Goal: Task Accomplishment & Management: Use online tool/utility

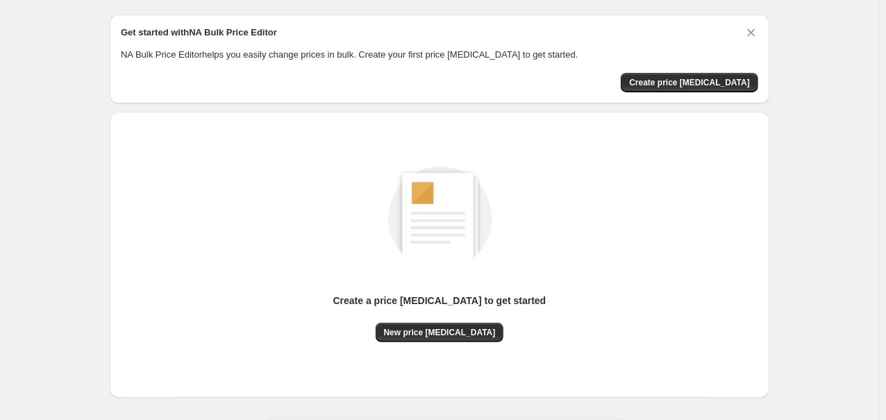
scroll to position [100, 0]
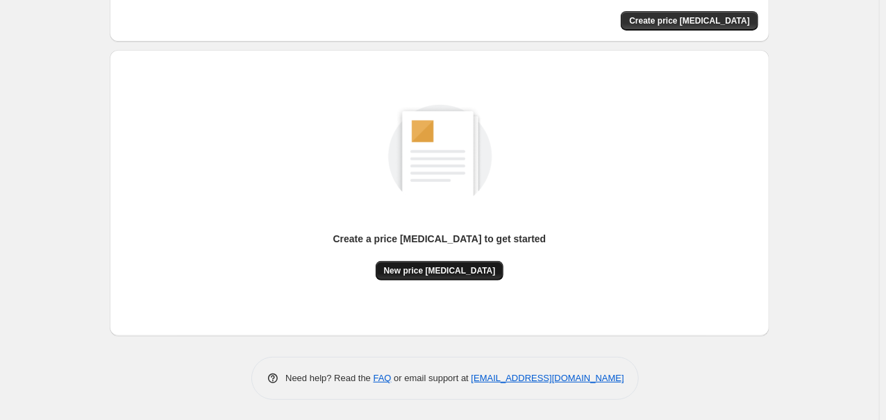
click at [418, 271] on span "New price [MEDICAL_DATA]" at bounding box center [440, 270] width 112 height 11
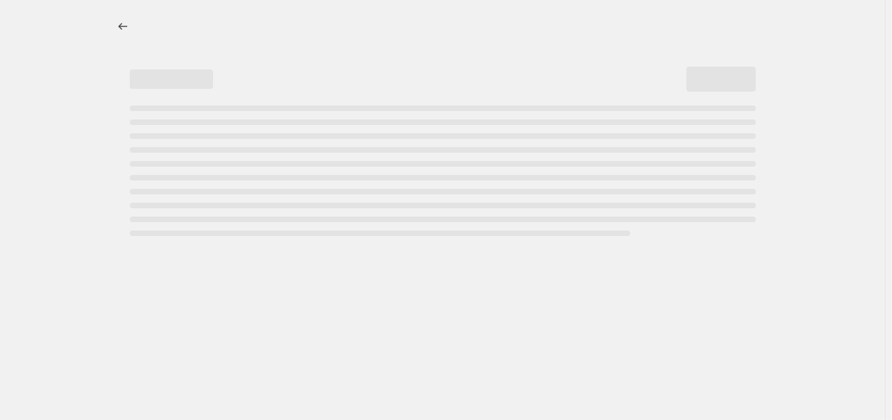
select select "percentage"
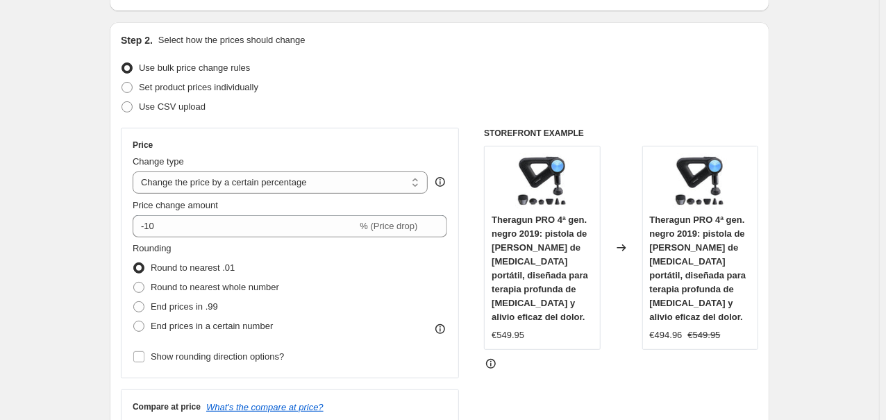
scroll to position [297, 0]
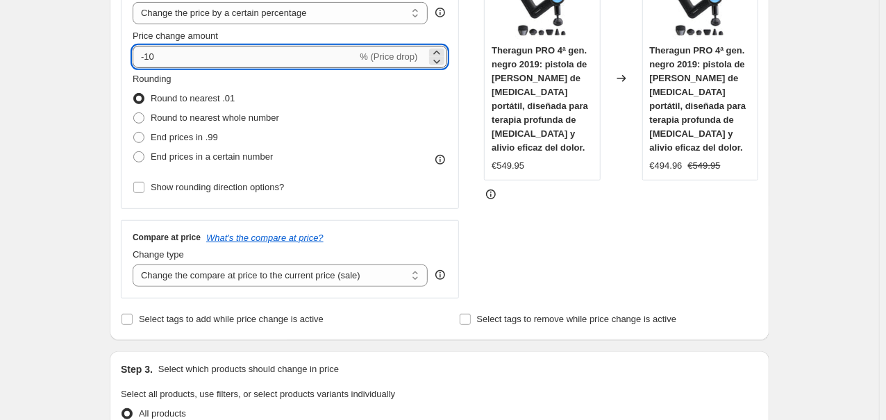
click at [228, 64] on input "-10" at bounding box center [245, 57] width 224 height 22
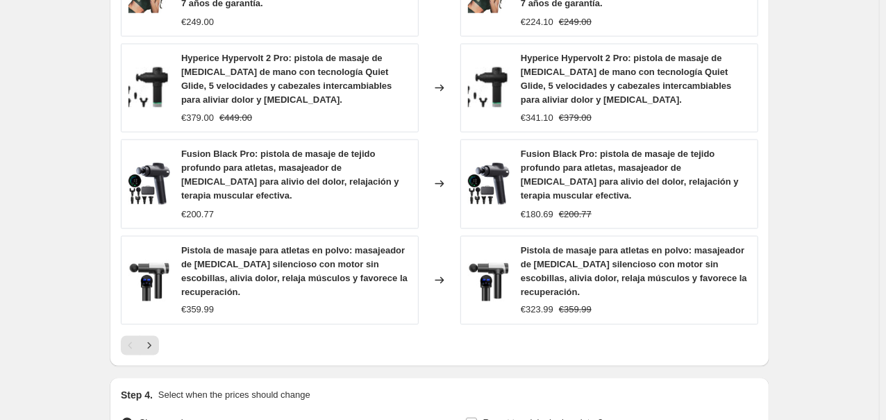
scroll to position [1090, 0]
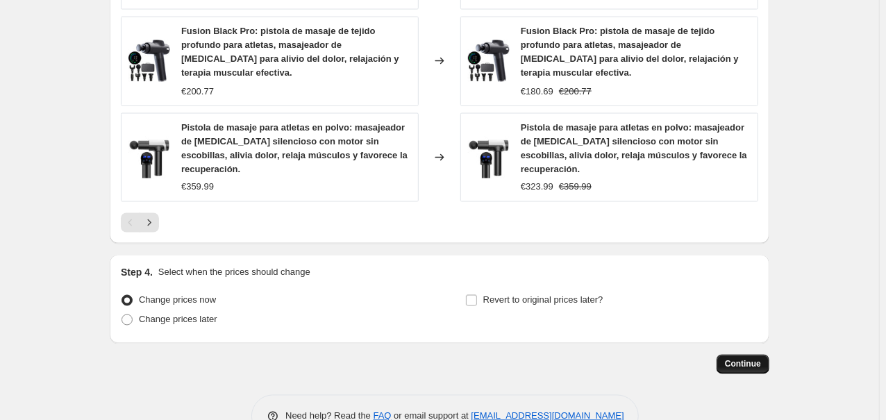
type input "-35"
click at [754, 355] on button "Continue" at bounding box center [742, 364] width 53 height 19
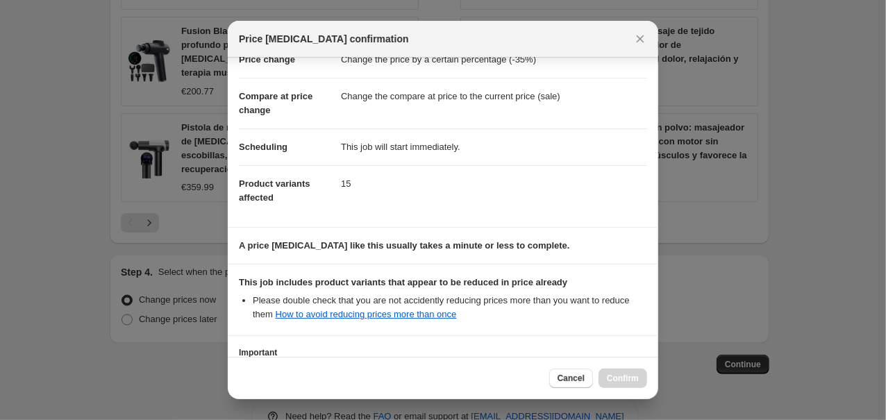
scroll to position [167, 0]
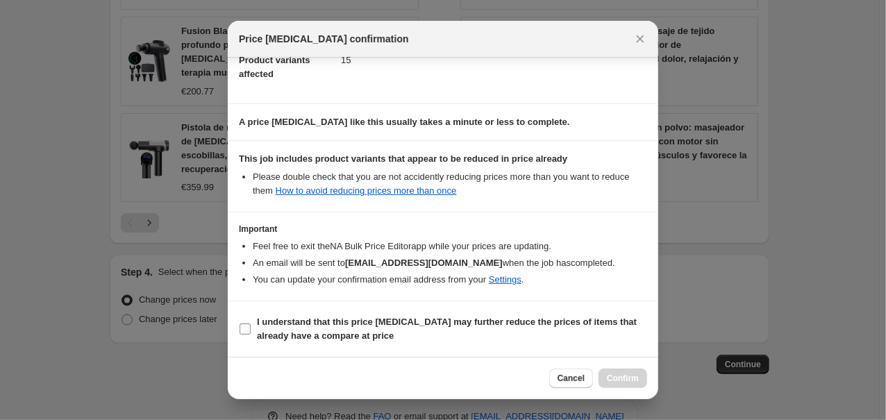
click at [297, 332] on b "I understand that this price [MEDICAL_DATA] may further reduce the prices of it…" at bounding box center [447, 328] width 380 height 24
click at [251, 332] on input "I understand that this price [MEDICAL_DATA] may further reduce the prices of it…" at bounding box center [244, 328] width 11 height 11
checkbox input "true"
click at [629, 378] on span "Confirm" at bounding box center [623, 378] width 32 height 11
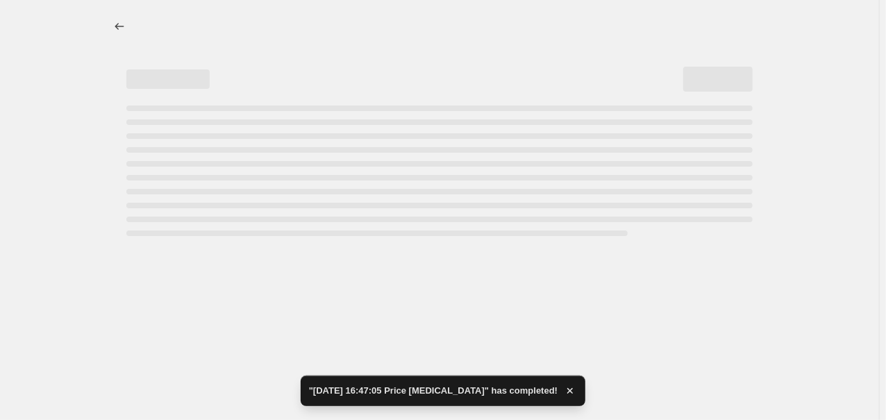
select select "percentage"
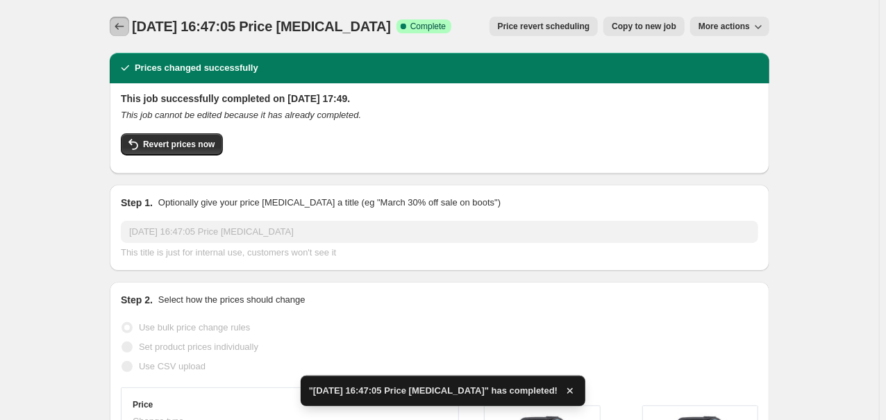
click at [119, 35] on button "Price change jobs" at bounding box center [119, 26] width 19 height 19
